Goal: Transaction & Acquisition: Purchase product/service

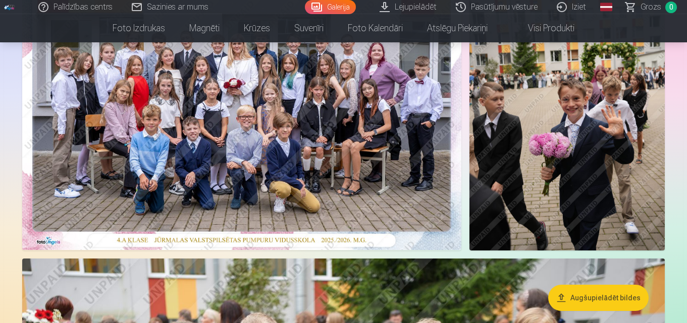
scroll to position [151, 0]
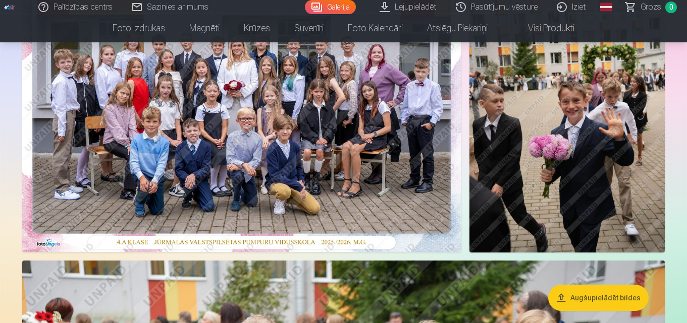
click at [327, 150] on img at bounding box center [241, 106] width 439 height 293
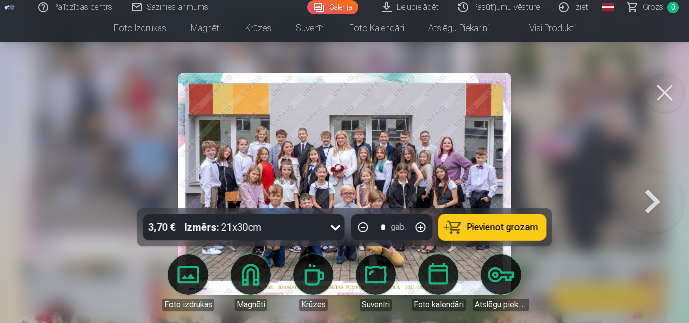
click at [653, 195] on button at bounding box center [653, 184] width 65 height 29
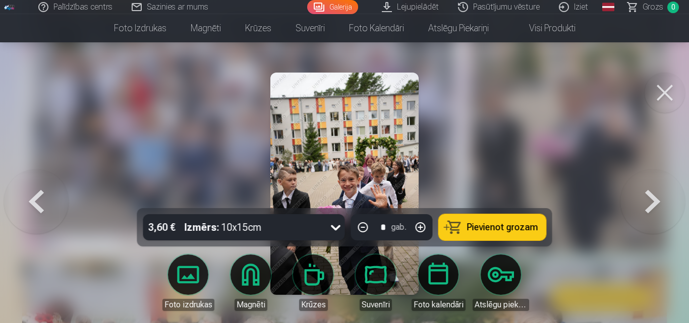
click at [650, 198] on button at bounding box center [653, 184] width 65 height 29
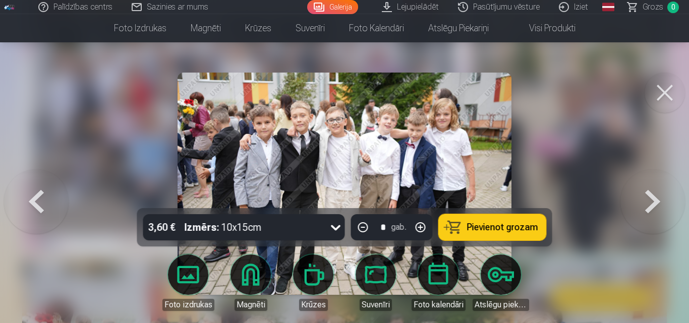
click at [660, 198] on button at bounding box center [653, 184] width 65 height 29
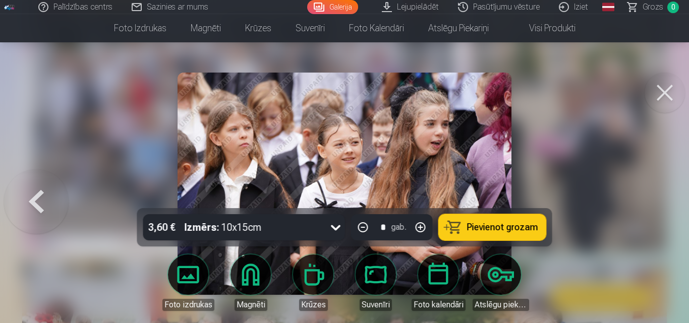
click at [44, 198] on button at bounding box center [36, 184] width 65 height 29
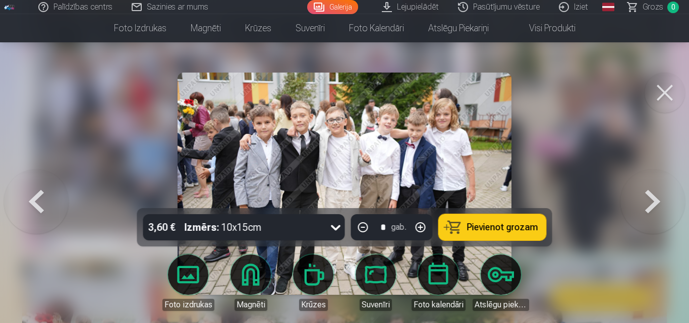
click at [44, 198] on button at bounding box center [36, 184] width 65 height 29
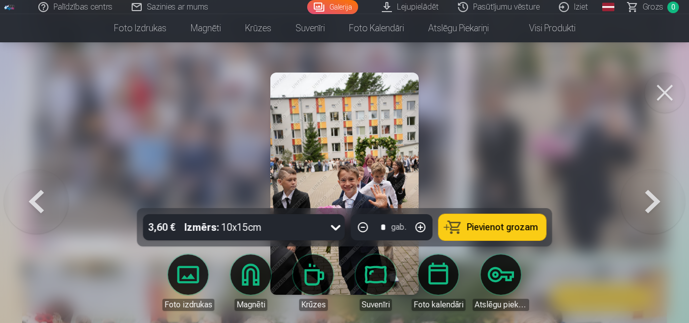
click at [680, 95] on button at bounding box center [665, 93] width 40 height 40
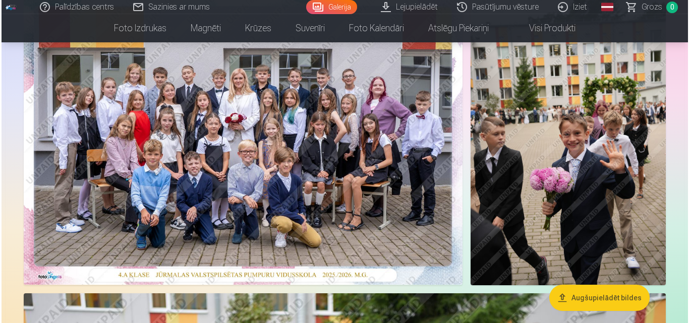
scroll to position [101, 0]
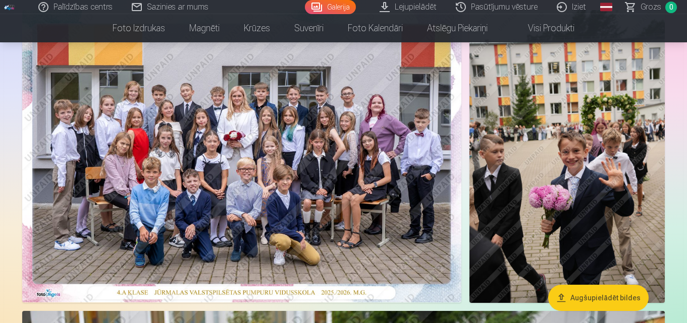
click at [257, 149] on img at bounding box center [241, 156] width 439 height 293
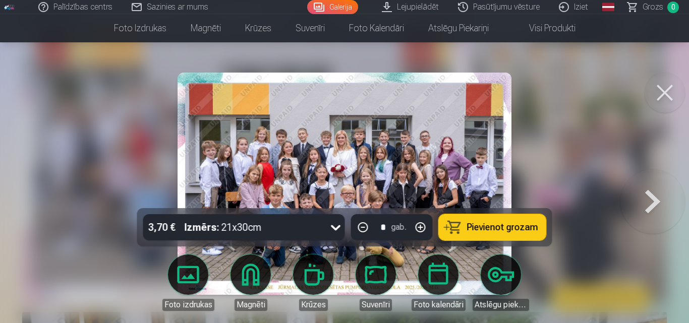
click at [216, 230] on strong "Izmērs :" at bounding box center [202, 228] width 35 height 14
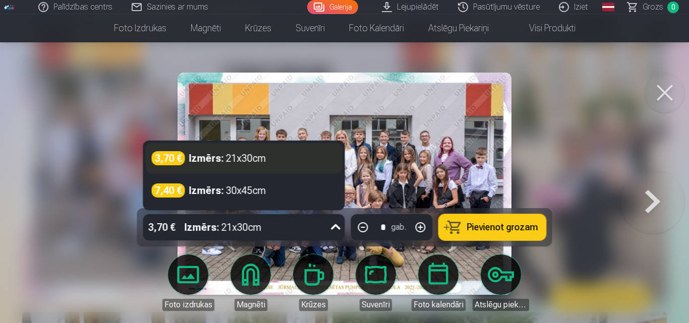
click at [227, 162] on div "Izmērs : 21x30cm" at bounding box center [227, 158] width 77 height 14
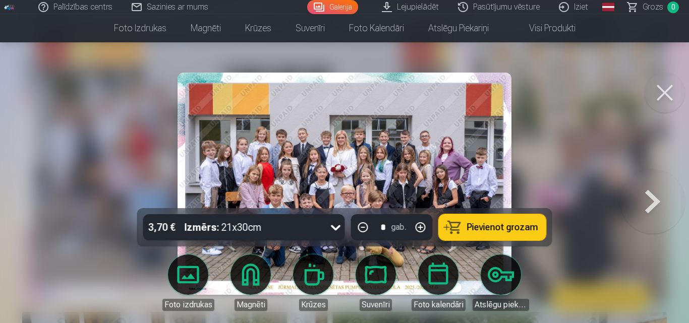
click at [188, 274] on link "Foto izdrukas" at bounding box center [188, 283] width 57 height 57
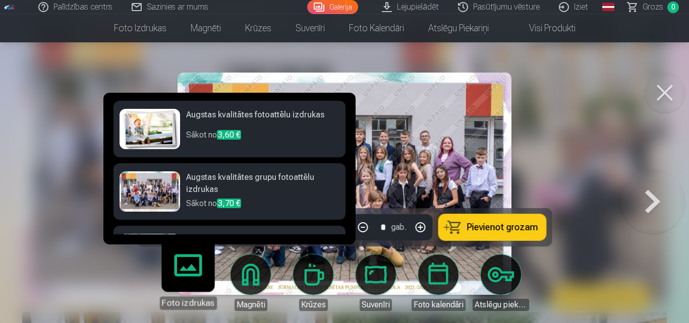
click at [230, 207] on span "3,70 €" at bounding box center [229, 204] width 24 height 10
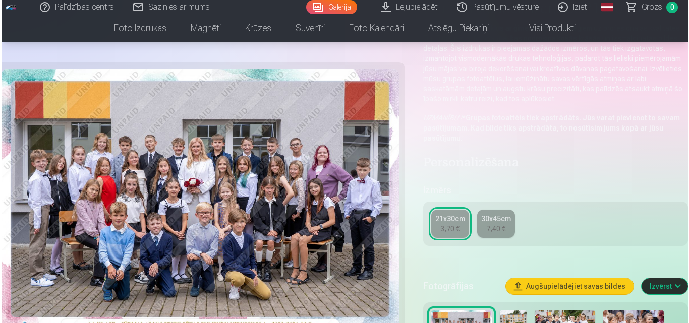
scroll to position [101, 0]
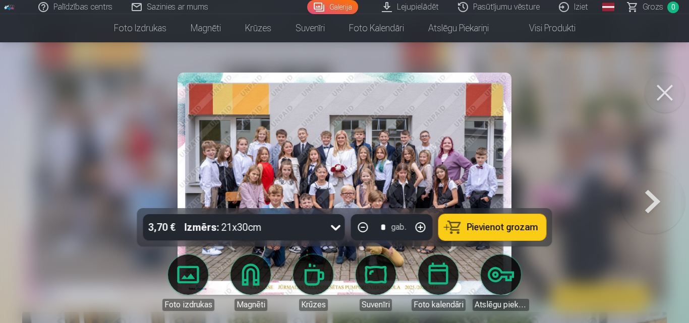
click at [485, 229] on span "Pievienot grozam" at bounding box center [502, 227] width 71 height 9
click at [649, 198] on button at bounding box center [653, 184] width 65 height 29
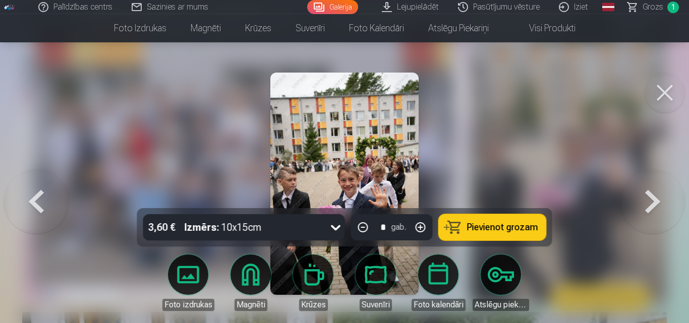
click at [649, 198] on button at bounding box center [653, 184] width 65 height 29
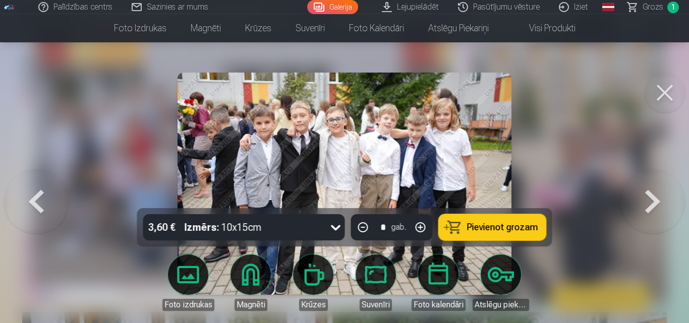
click at [649, 198] on button at bounding box center [653, 184] width 65 height 29
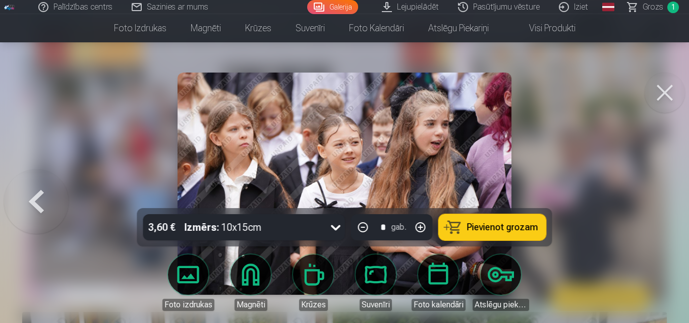
click at [37, 198] on button at bounding box center [36, 184] width 65 height 29
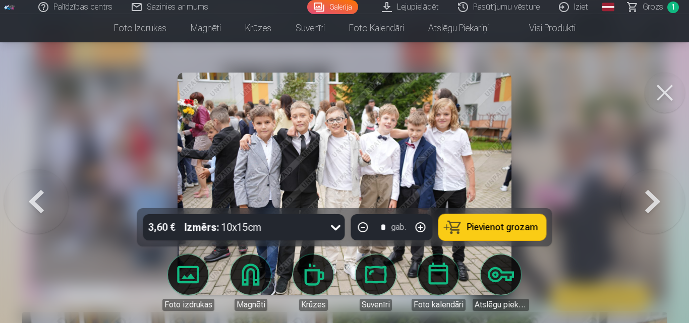
click at [490, 231] on span "Pievienot grozam" at bounding box center [502, 227] width 71 height 9
click at [27, 195] on button at bounding box center [36, 184] width 65 height 29
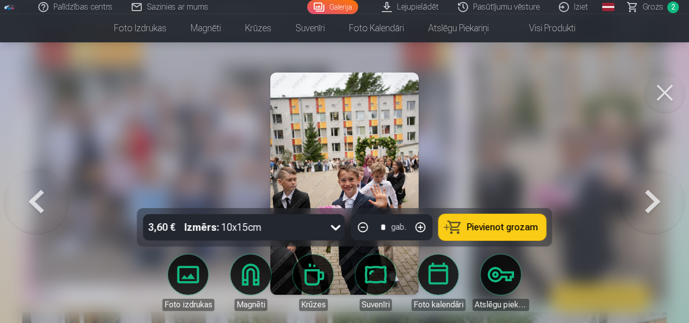
click at [27, 195] on button at bounding box center [36, 184] width 65 height 29
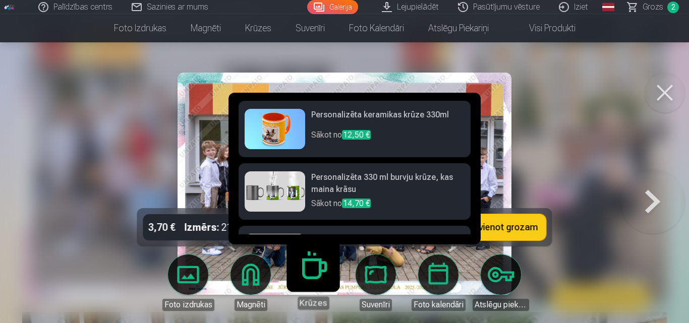
click at [342, 133] on p "Sākot no 12,50 €" at bounding box center [387, 139] width 153 height 20
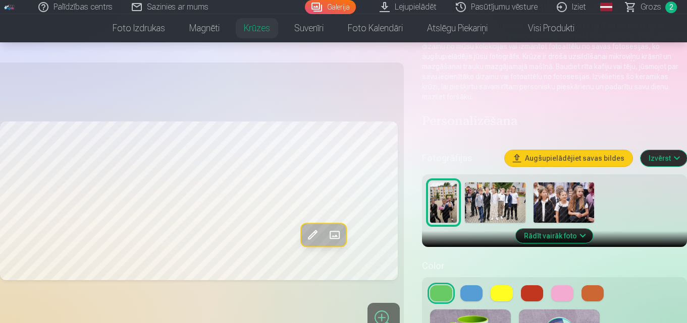
scroll to position [101, 0]
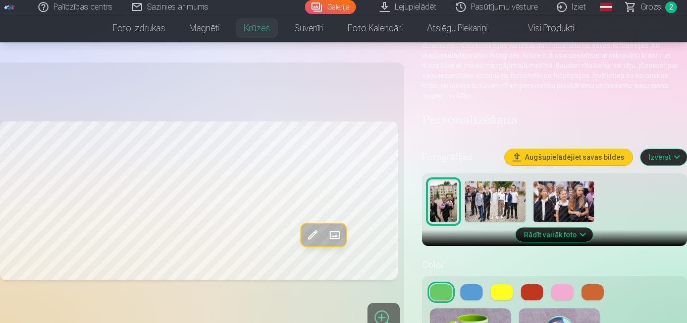
click at [561, 234] on button "Rādīt vairāk foto" at bounding box center [554, 235] width 77 height 14
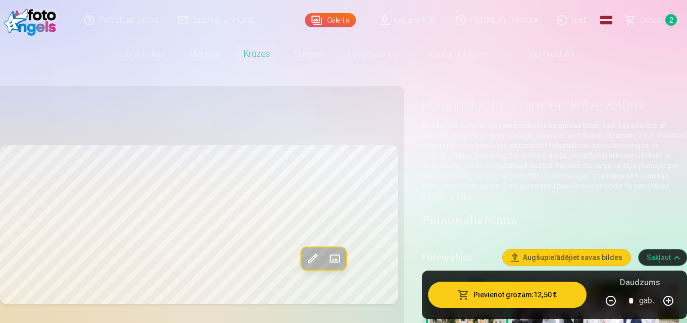
scroll to position [0, 0]
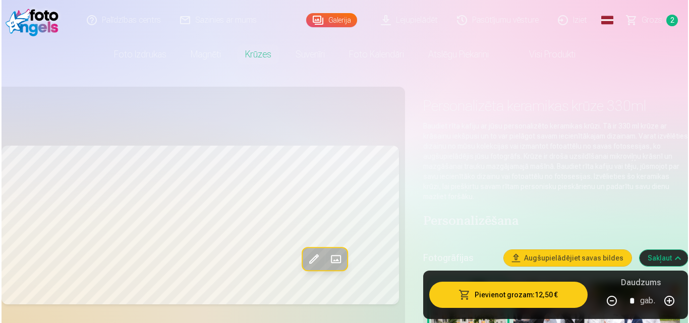
scroll to position [101, 0]
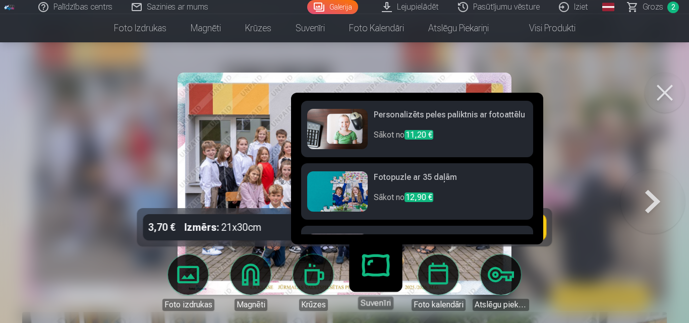
click at [376, 281] on link "Suvenīri" at bounding box center [376, 279] width 62 height 62
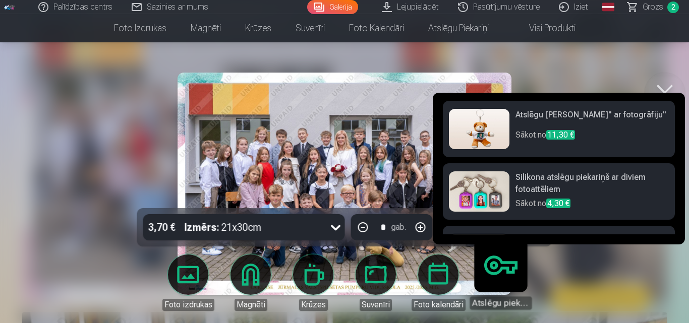
click at [522, 182] on h6 "Silikona atslēgu piekariņš ar diviem fotoattēliem" at bounding box center [592, 185] width 153 height 26
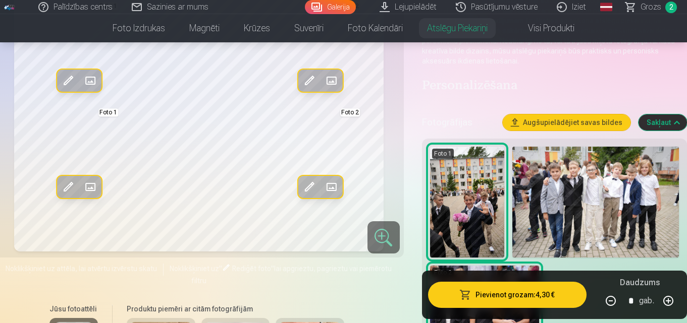
scroll to position [252, 0]
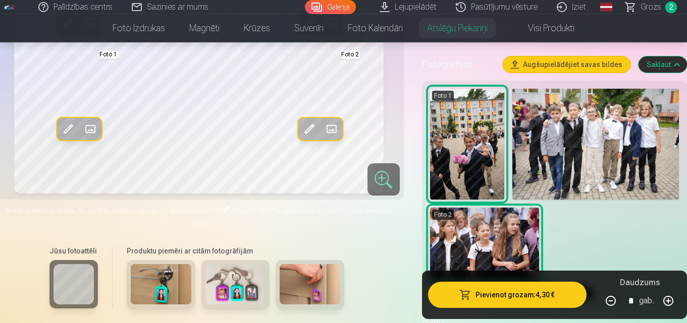
click at [596, 148] on img at bounding box center [595, 144] width 167 height 111
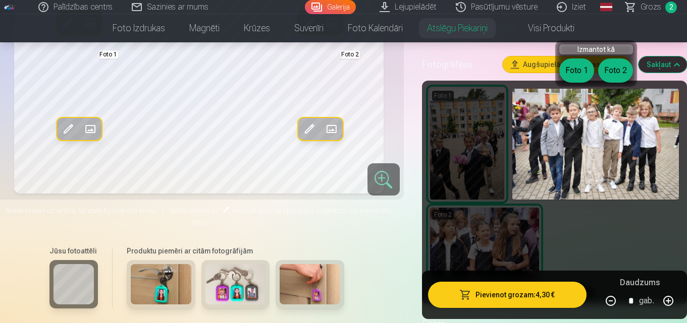
click at [666, 121] on img at bounding box center [595, 144] width 167 height 111
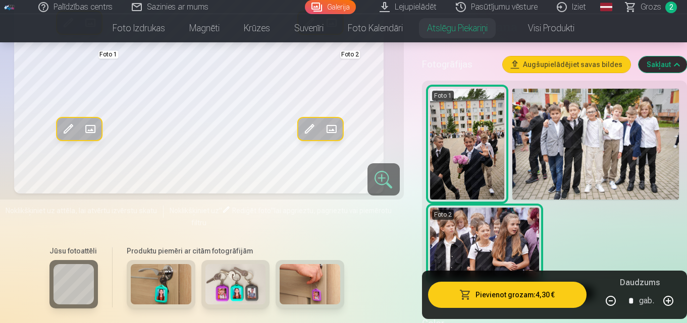
drag, startPoint x: 342, startPoint y: 143, endPoint x: 299, endPoint y: 143, distance: 42.9
click at [299, 34] on div "Rediģēt foto Aizstāt" at bounding box center [320, 23] width 44 height 22
click at [573, 133] on img at bounding box center [595, 144] width 167 height 111
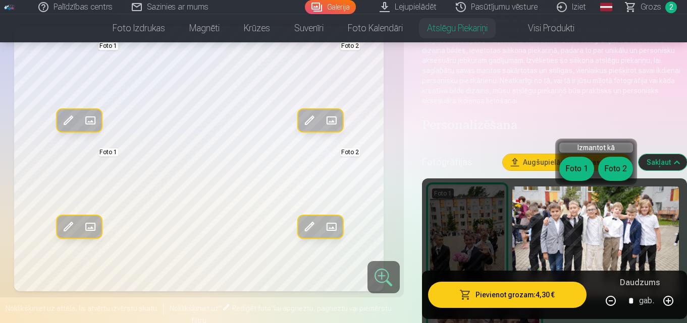
scroll to position [151, 0]
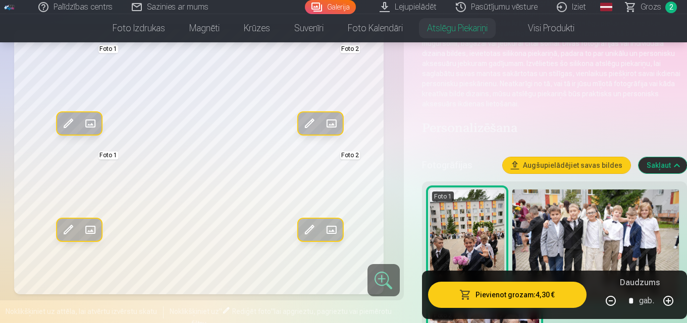
click at [642, 12] on span "Grozs" at bounding box center [650, 7] width 21 height 12
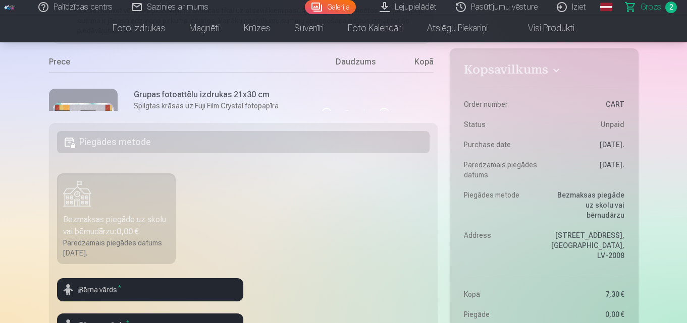
scroll to position [252, 0]
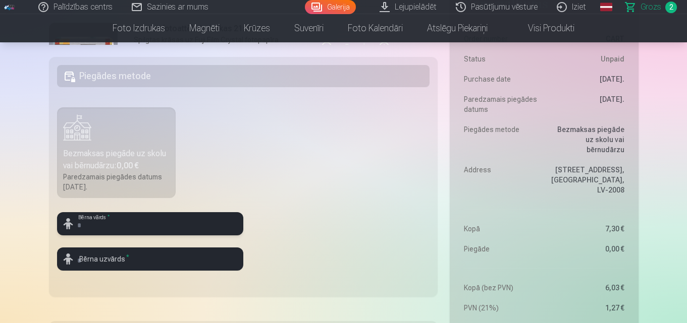
click at [174, 224] on input "text" at bounding box center [150, 223] width 186 height 23
drag, startPoint x: 134, startPoint y: 212, endPoint x: 44, endPoint y: 197, distance: 91.0
type input "*"
type input "*****"
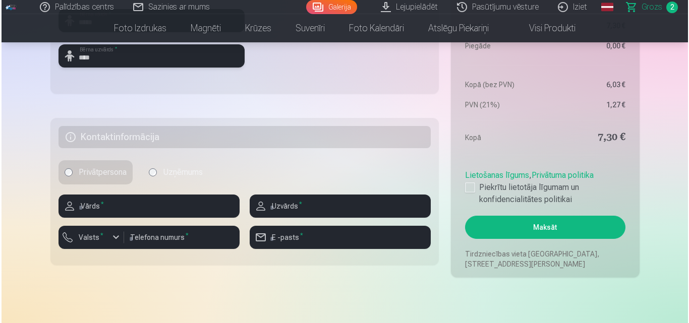
scroll to position [505, 0]
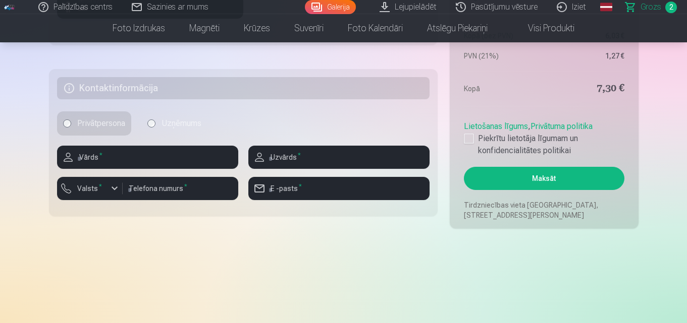
type input "****"
click at [141, 156] on input "text" at bounding box center [147, 157] width 181 height 23
type input "*****"
type input "****"
type input "********"
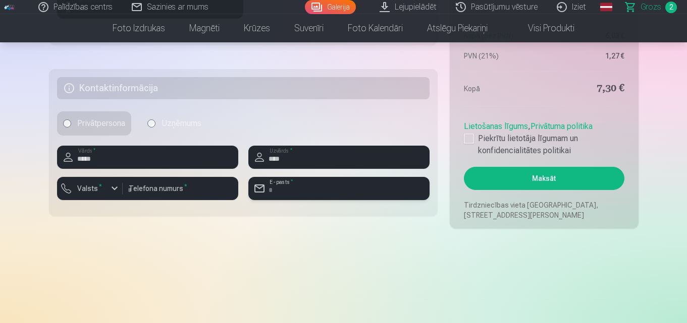
type input "**********"
click at [106, 187] on div "button" at bounding box center [92, 190] width 30 height 10
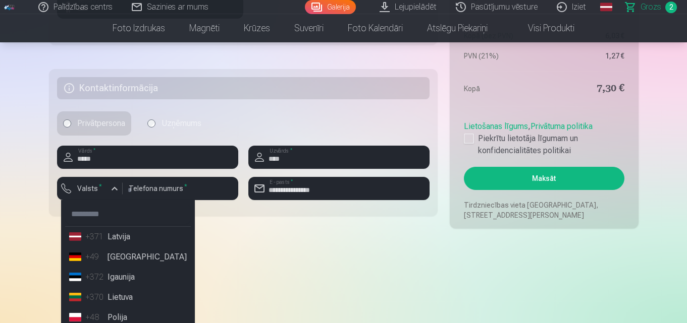
click at [110, 243] on li "+371 Latvija" at bounding box center [128, 237] width 126 height 20
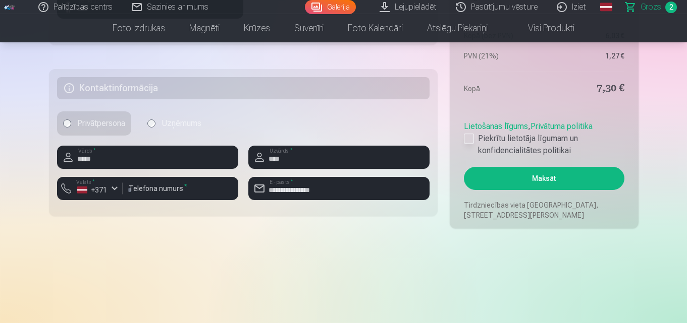
click at [464, 140] on div at bounding box center [469, 139] width 10 height 10
click at [523, 178] on button "Maksāt" at bounding box center [544, 178] width 160 height 23
